Goal: Task Accomplishment & Management: Manage account settings

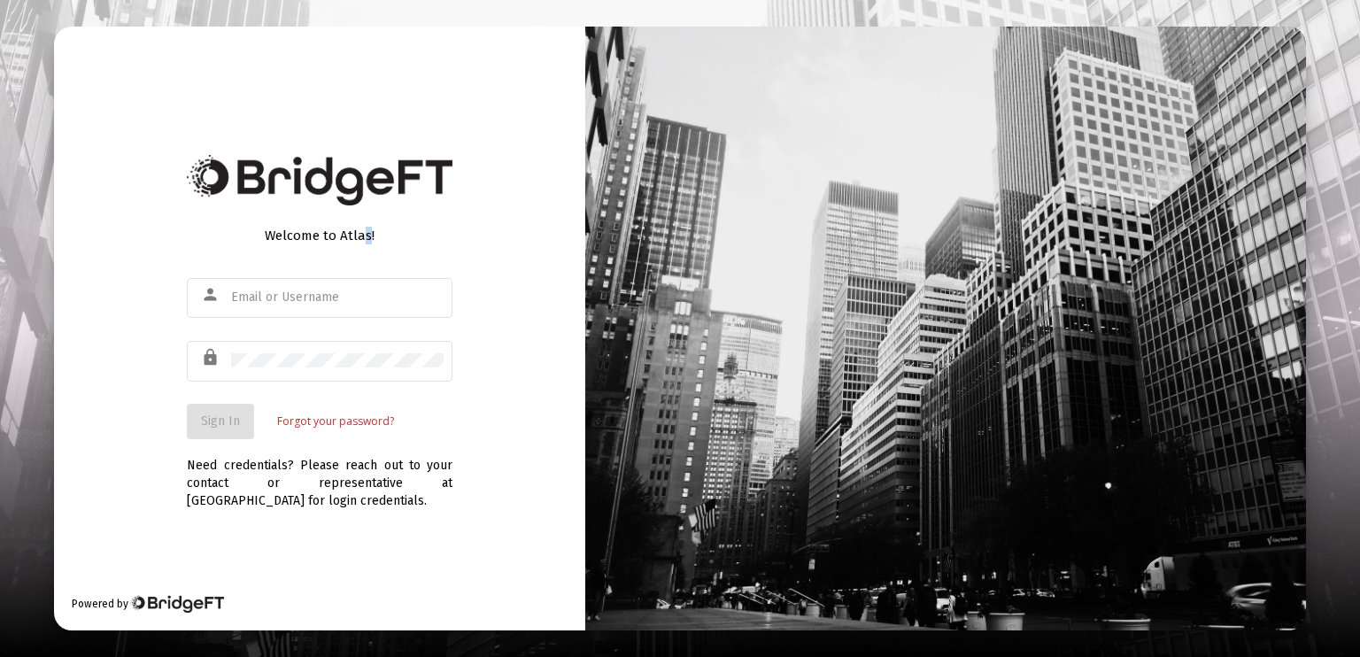
drag, startPoint x: 273, startPoint y: 293, endPoint x: 360, endPoint y: 232, distance: 106.8
click at [360, 232] on div "Welcome to Atlas!" at bounding box center [320, 236] width 266 height 18
drag, startPoint x: 360, startPoint y: 232, endPoint x: 251, endPoint y: 298, distance: 128.3
click at [251, 298] on input "text" at bounding box center [337, 297] width 212 height 14
type input "[EMAIL_ADDRESS][DOMAIN_NAME]"
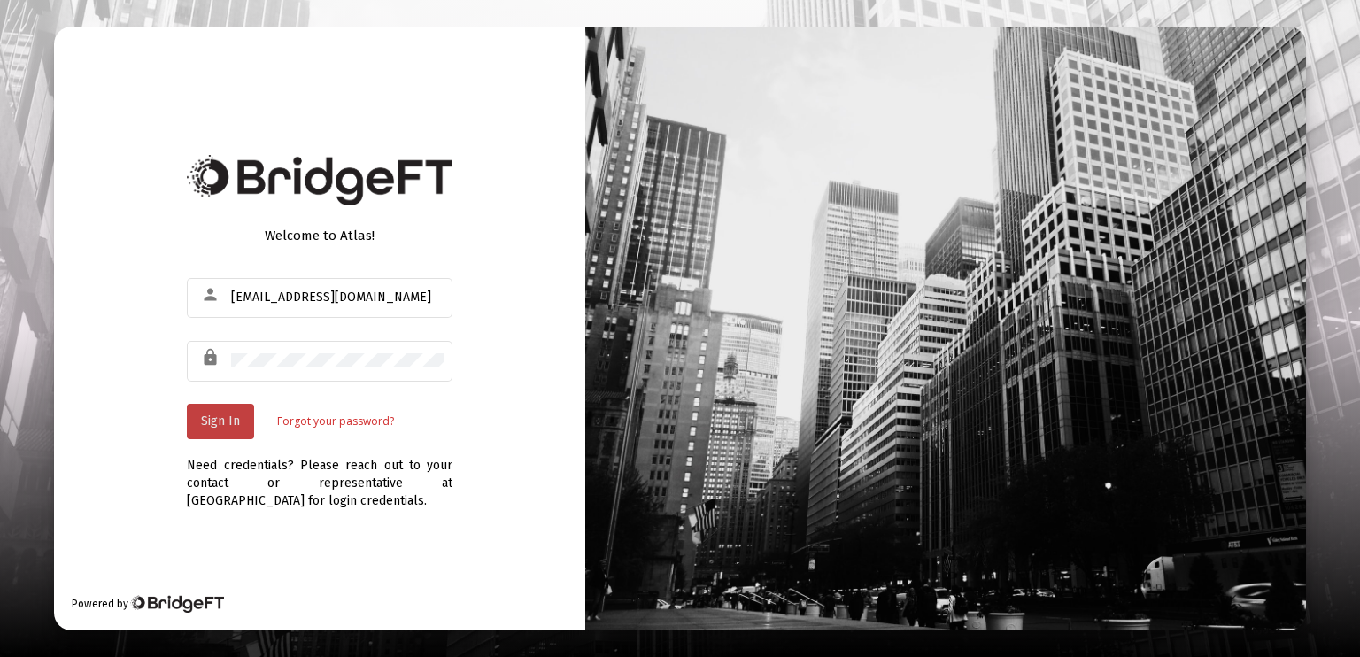
click at [225, 419] on span "Sign In" at bounding box center [220, 420] width 39 height 15
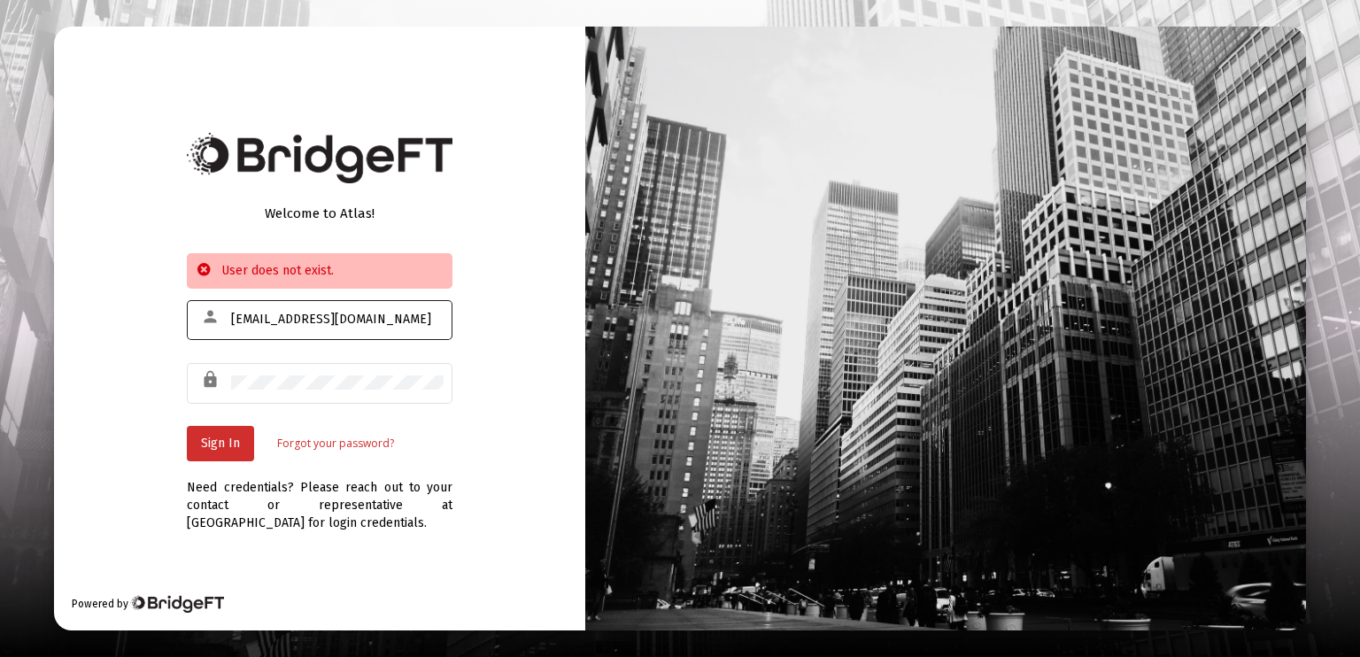
drag, startPoint x: 386, startPoint y: 309, endPoint x: 320, endPoint y: 313, distance: 66.5
click at [324, 313] on div "[EMAIL_ADDRESS][DOMAIN_NAME]" at bounding box center [337, 318] width 212 height 43
click at [324, 315] on input "[EMAIL_ADDRESS][DOMAIN_NAME]" at bounding box center [337, 320] width 212 height 14
click at [374, 313] on input "[EMAIL_ADDRESS][DOMAIN_NAME]" at bounding box center [337, 320] width 212 height 14
drag, startPoint x: 374, startPoint y: 313, endPoint x: 228, endPoint y: 318, distance: 146.2
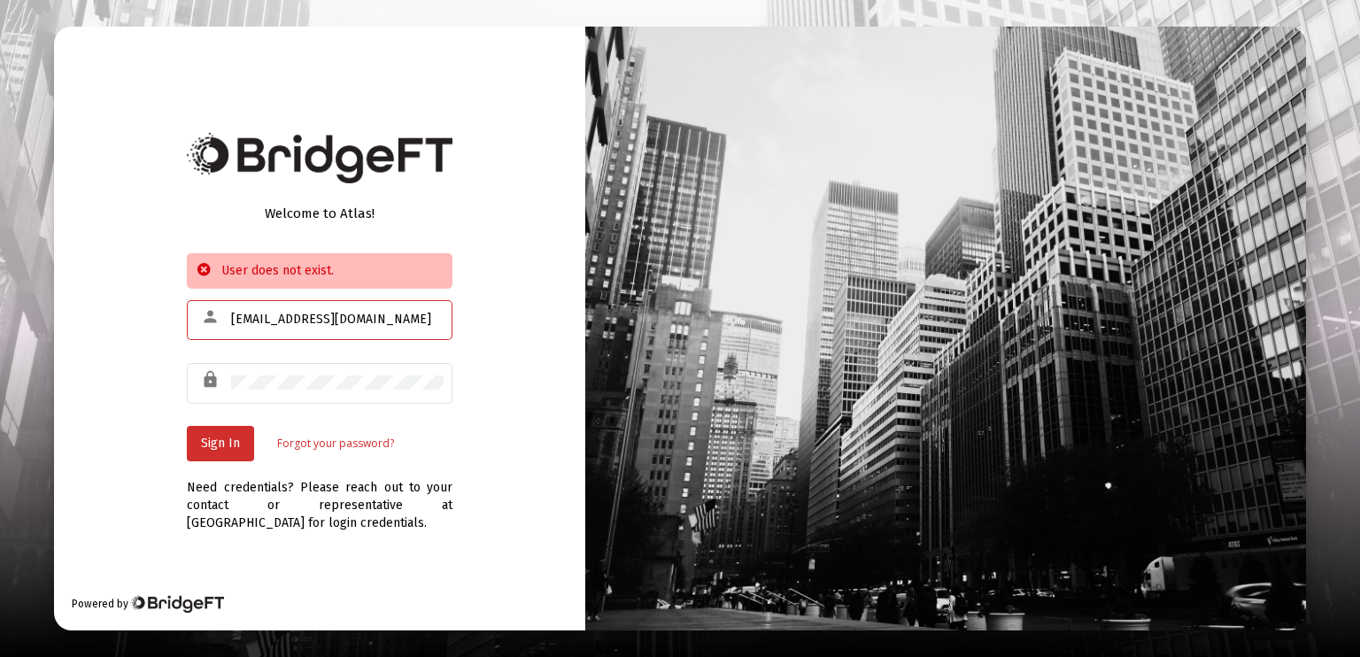
click at [228, 318] on div "person [EMAIL_ADDRESS][DOMAIN_NAME]" at bounding box center [320, 318] width 266 height 43
drag, startPoint x: 248, startPoint y: 316, endPoint x: 365, endPoint y: 336, distance: 118.6
click at [365, 336] on div at bounding box center [337, 318] width 212 height 43
click at [285, 326] on input "text" at bounding box center [337, 320] width 212 height 14
click at [223, 444] on span "Sign In" at bounding box center [220, 443] width 39 height 15
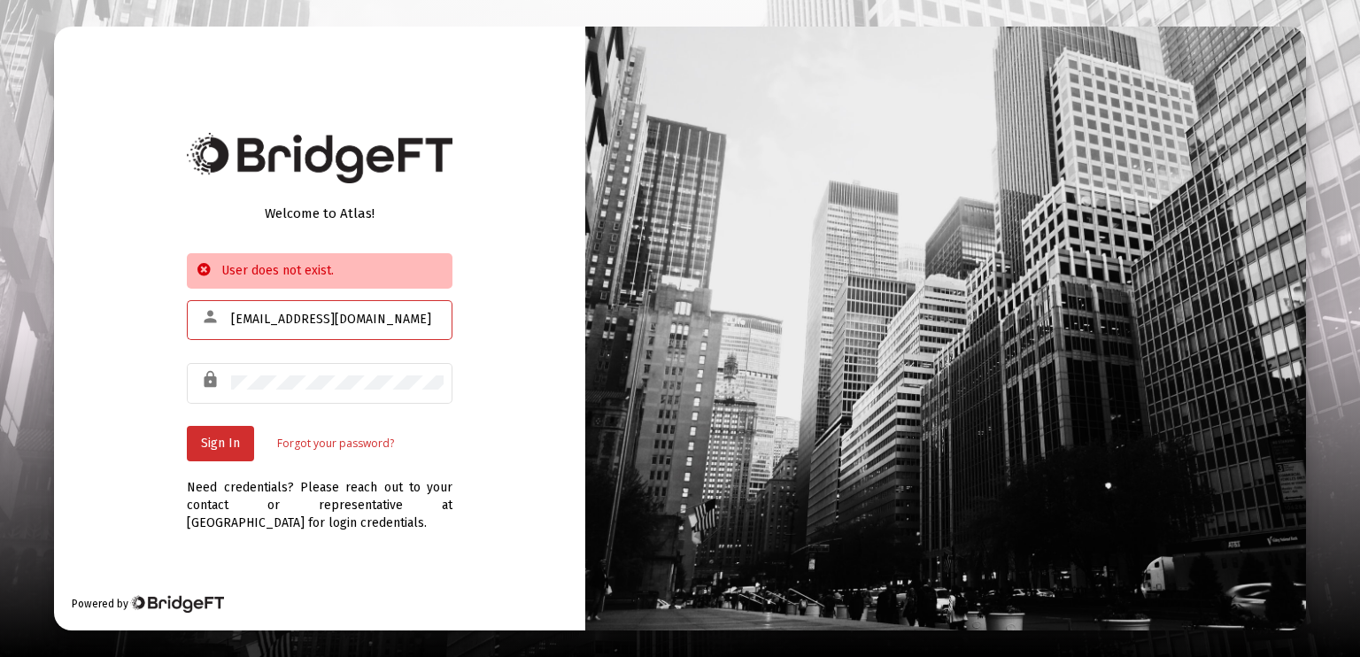
drag, startPoint x: 367, startPoint y: 316, endPoint x: 0, endPoint y: 292, distance: 367.3
click at [0, 292] on div "Welcome to Atlas! User does not exist. person [EMAIL_ADDRESS][DOMAIN_NAME] lock…" at bounding box center [680, 328] width 1360 height 657
click at [228, 445] on span "Sign In" at bounding box center [220, 443] width 39 height 15
click at [305, 321] on input "icahapi2" at bounding box center [337, 320] width 212 height 14
type input "[EMAIL_ADDRESS][DOMAIN_NAME]"
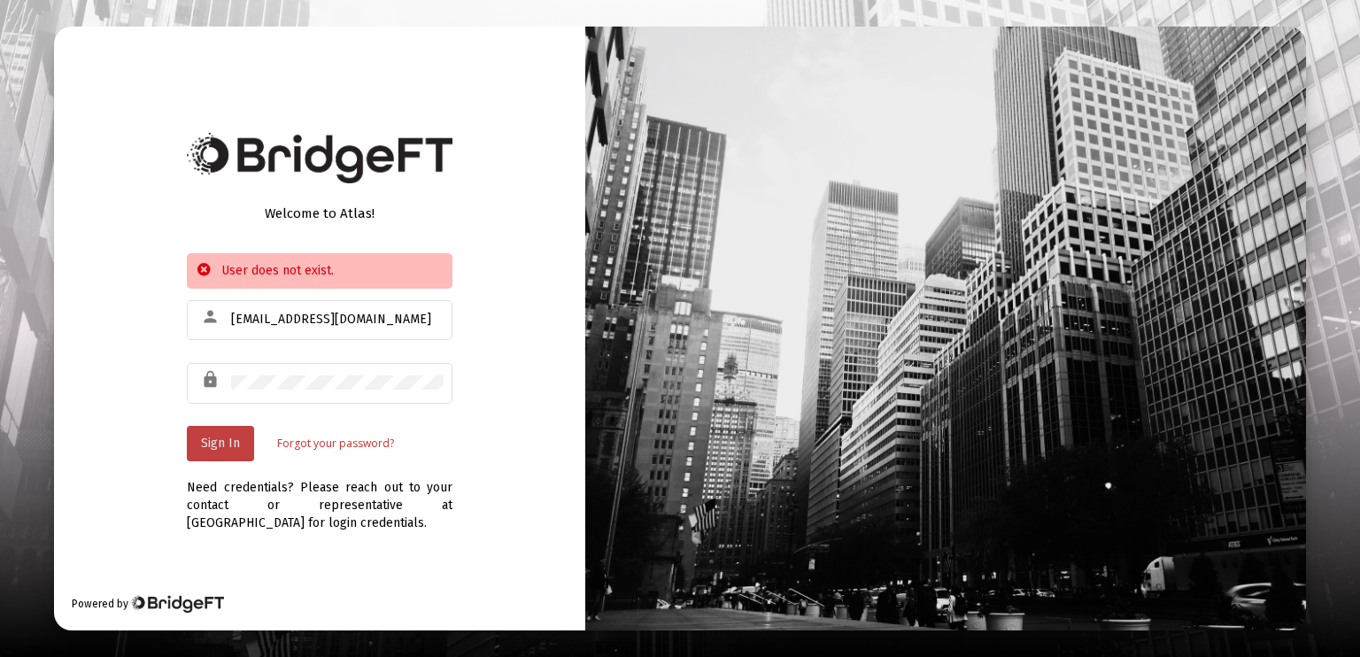
click at [216, 447] on span "Sign In" at bounding box center [220, 443] width 39 height 15
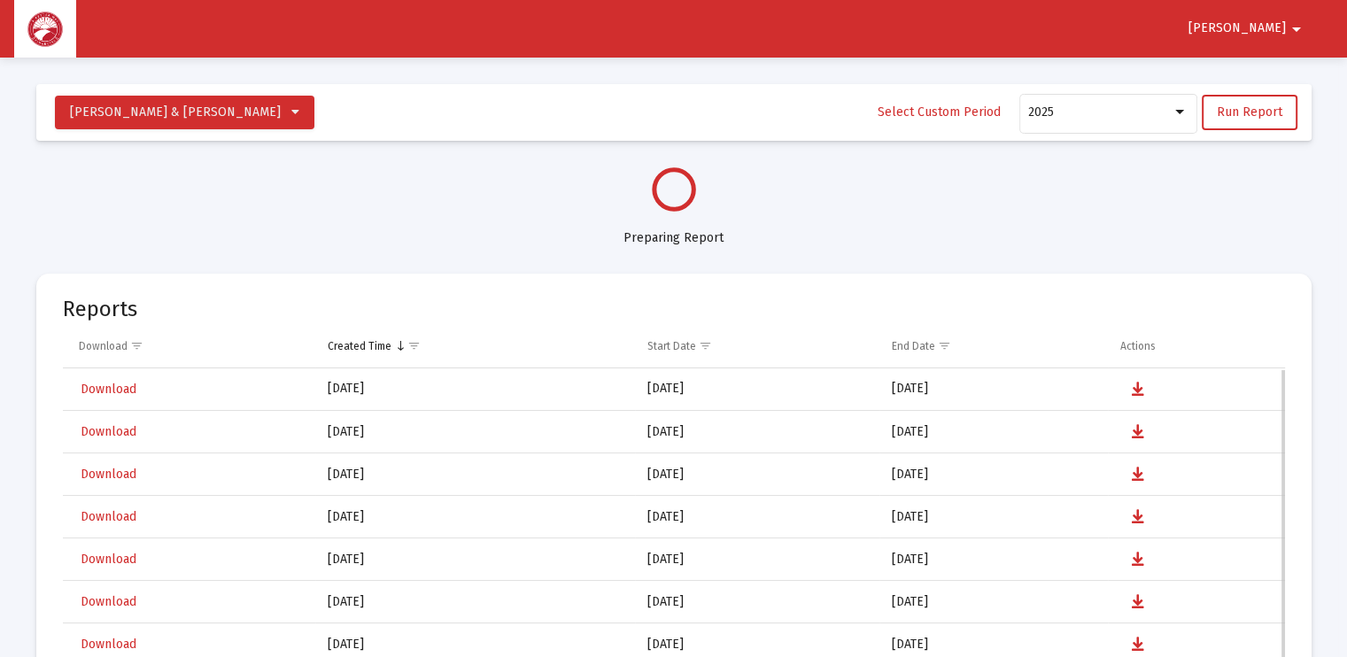
select select "View all"
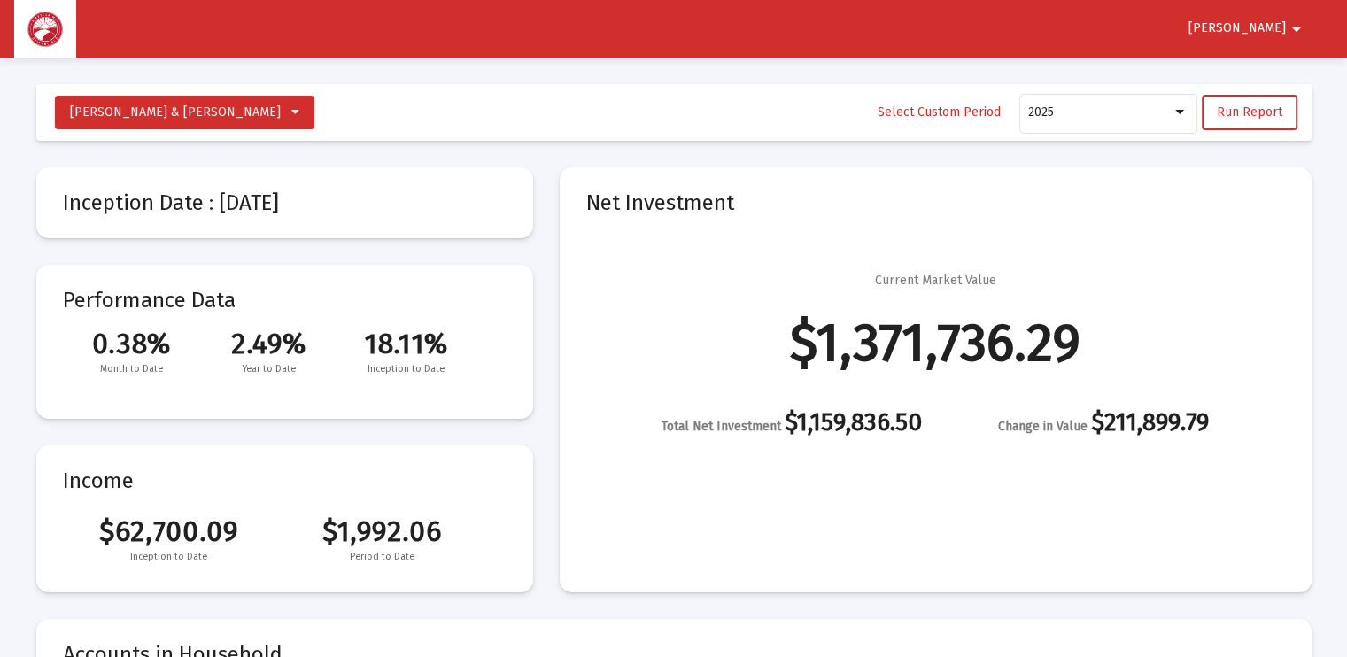
click at [1291, 24] on mat-icon "arrow_drop_down" at bounding box center [1295, 29] width 21 height 35
click at [1279, 75] on button "Logout" at bounding box center [1271, 75] width 99 height 42
